Goal: Find specific page/section: Find specific page/section

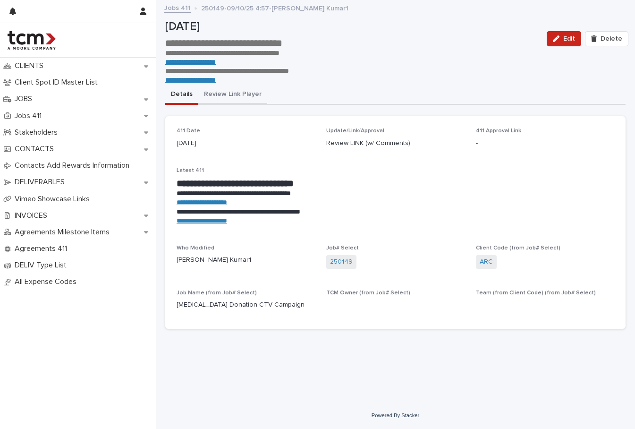
click at [222, 95] on button "Review Link Player" at bounding box center [232, 95] width 69 height 20
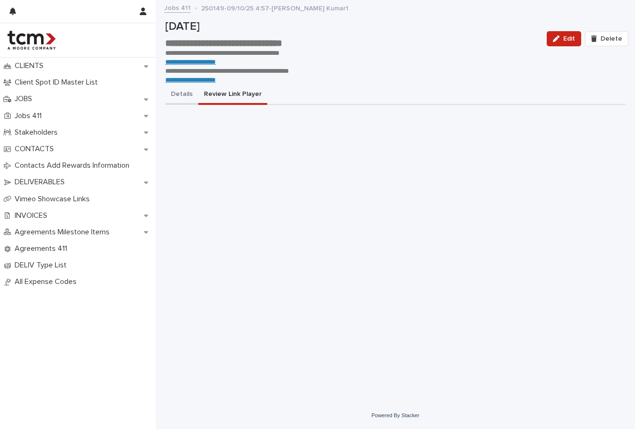
click at [183, 95] on button "Details" at bounding box center [181, 95] width 33 height 20
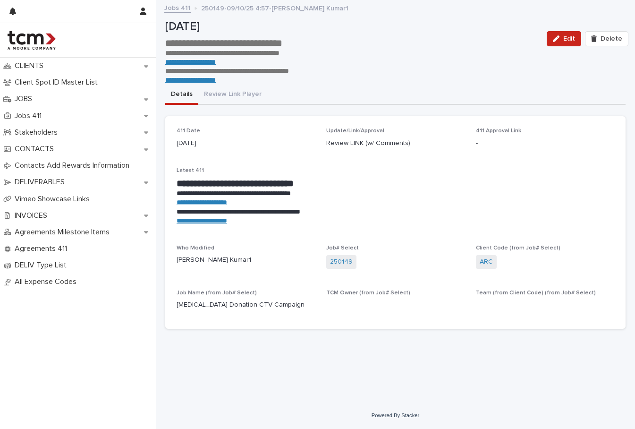
click at [181, 8] on link "Jobs 411" at bounding box center [177, 7] width 26 height 11
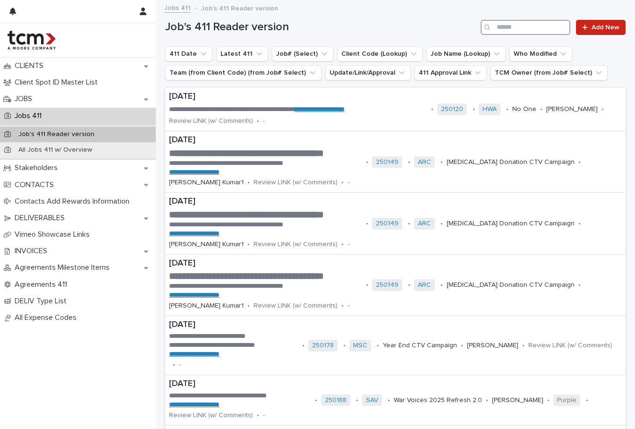
drag, startPoint x: 540, startPoint y: 27, endPoint x: 624, endPoint y: 22, distance: 83.7
click at [541, 26] on input "Search" at bounding box center [525, 27] width 90 height 15
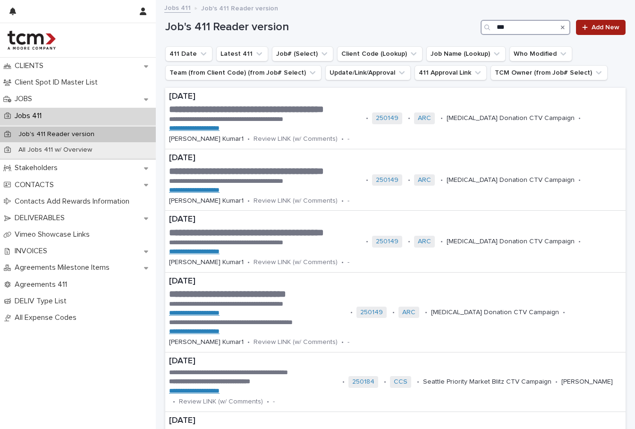
type input "***"
click at [47, 118] on p "Jobs 411" at bounding box center [30, 115] width 38 height 9
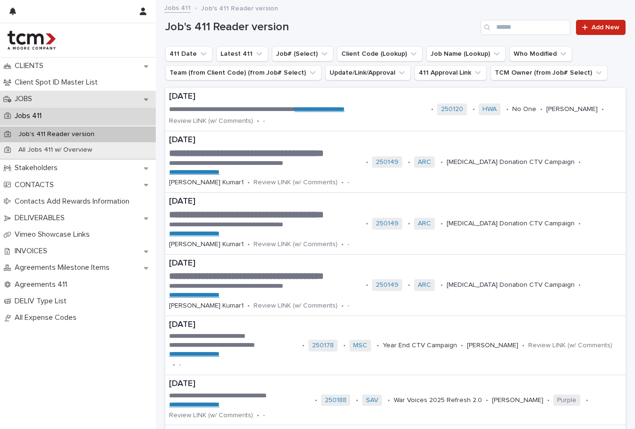
click at [30, 99] on p "JOBS" at bounding box center [25, 98] width 29 height 9
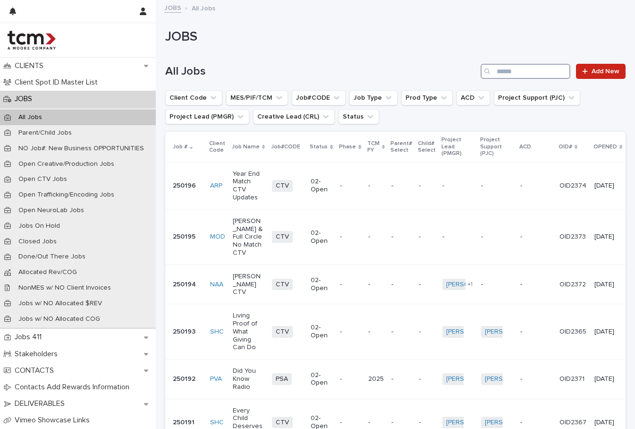
click at [543, 69] on input "Search" at bounding box center [525, 71] width 90 height 15
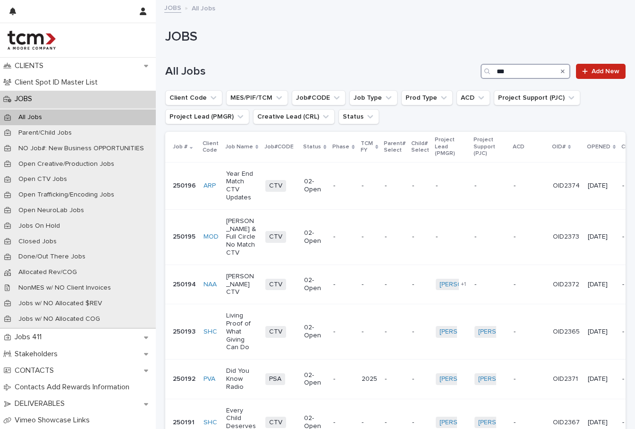
type input "***"
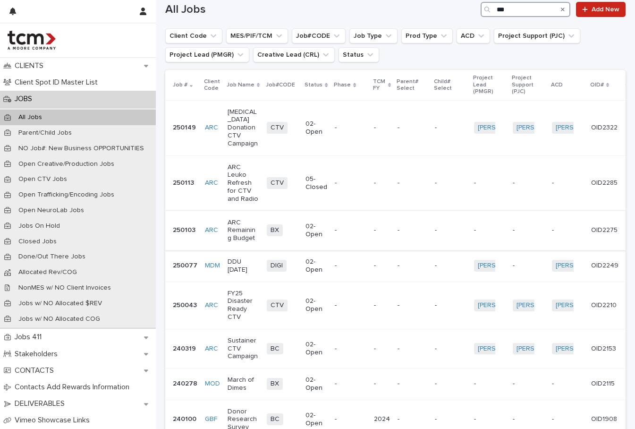
scroll to position [63, 0]
click at [242, 124] on p "[MEDICAL_DATA] Donation CTV Campaign" at bounding box center [243, 127] width 32 height 40
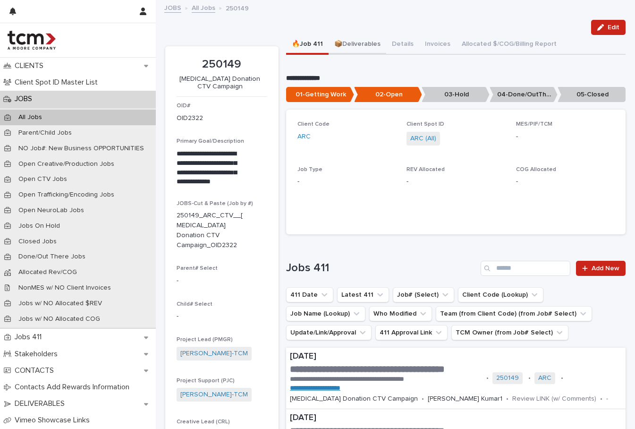
click at [361, 44] on button "📦Deliverables" at bounding box center [357, 45] width 58 height 20
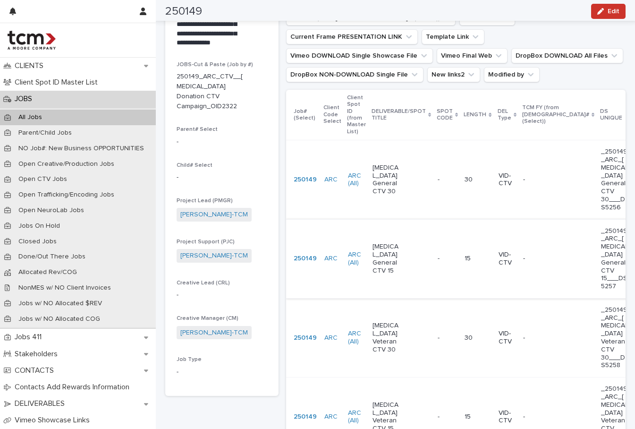
scroll to position [170, 0]
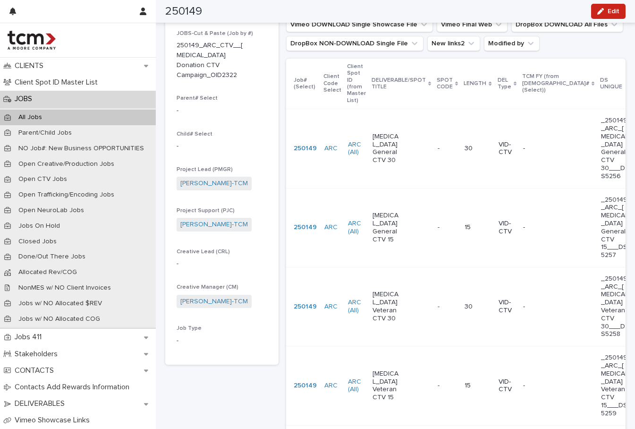
click at [372, 133] on p "[MEDICAL_DATA] General CTV 30" at bounding box center [386, 149] width 28 height 32
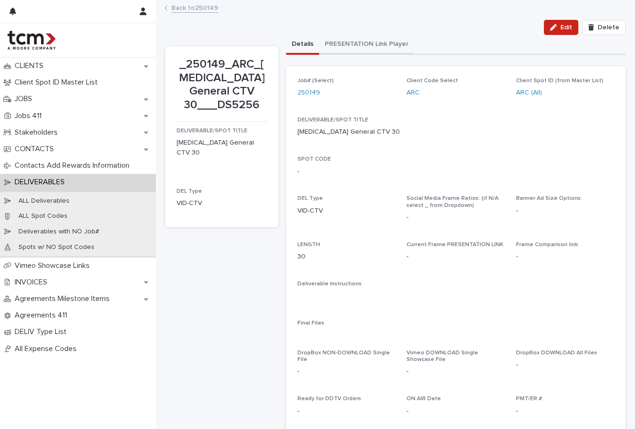
click at [355, 41] on button "PRESENTATION Link Player" at bounding box center [366, 45] width 95 height 20
drag, startPoint x: 303, startPoint y: 41, endPoint x: 222, endPoint y: 24, distance: 83.0
click at [303, 41] on button "Details" at bounding box center [302, 45] width 33 height 20
click at [192, 5] on link "Back to 250149" at bounding box center [194, 7] width 47 height 11
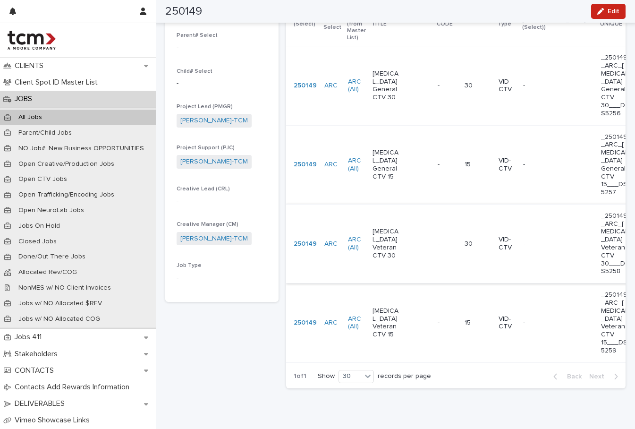
scroll to position [237, 0]
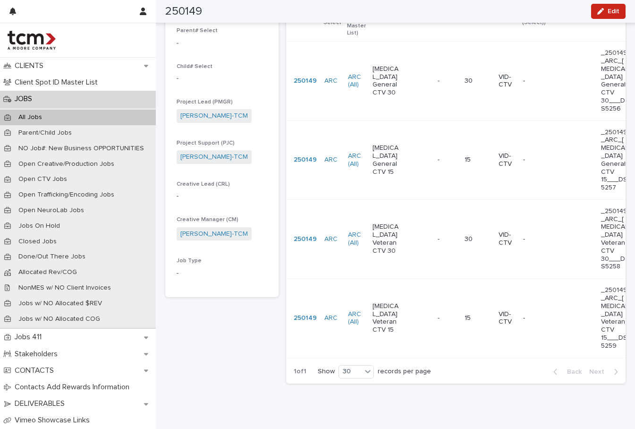
click at [378, 238] on p "[MEDICAL_DATA] Veteran CTV 30" at bounding box center [386, 239] width 28 height 32
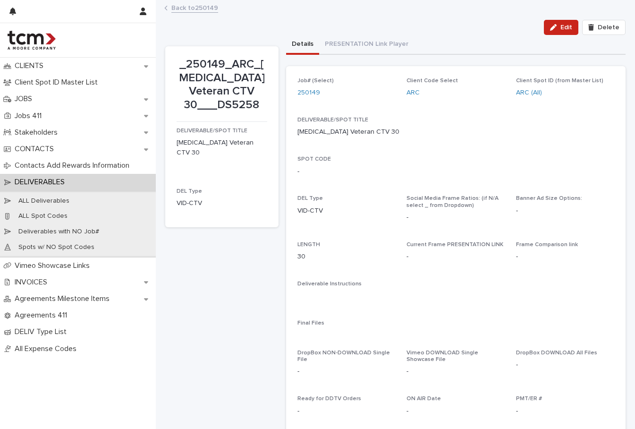
click at [192, 6] on link "Back to 250149" at bounding box center [194, 7] width 47 height 11
